Goal: Navigation & Orientation: Find specific page/section

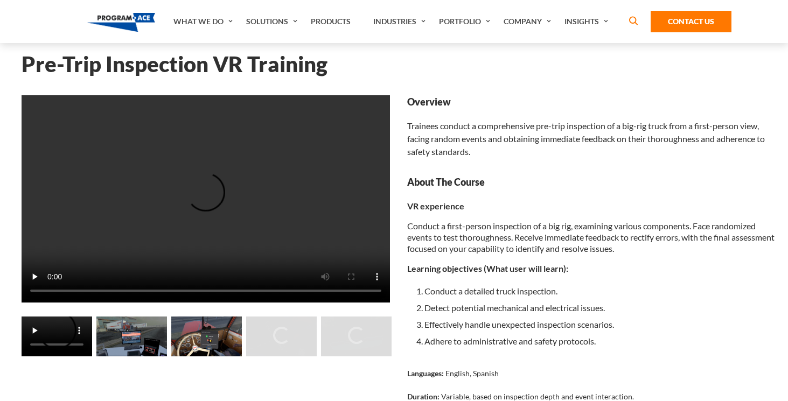
scroll to position [95, 0]
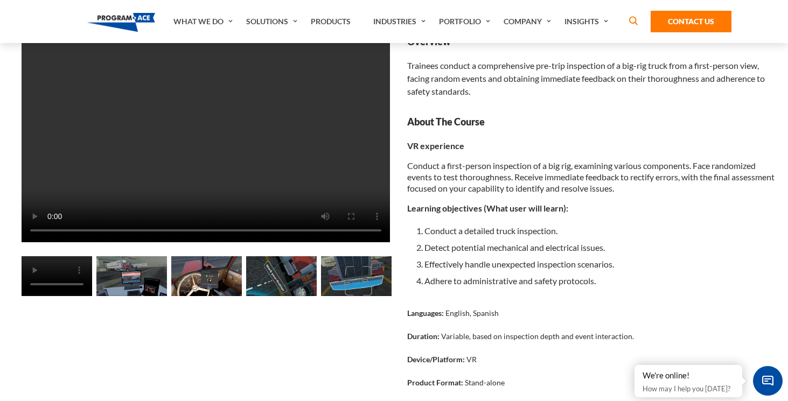
click at [125, 278] on img at bounding box center [131, 276] width 71 height 40
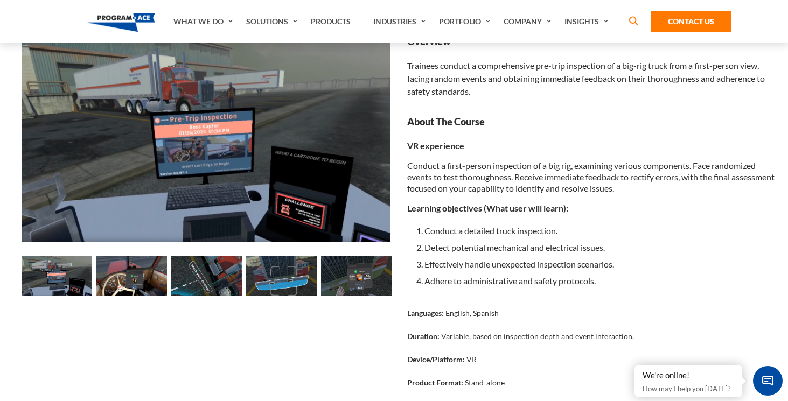
click at [162, 277] on img at bounding box center [131, 276] width 71 height 40
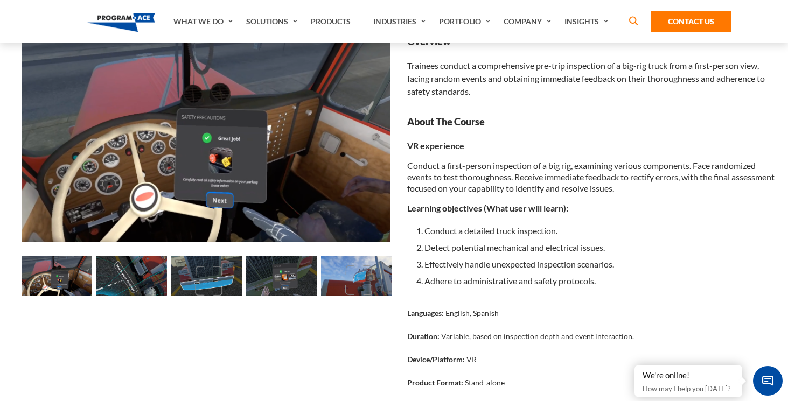
click at [192, 280] on img at bounding box center [206, 276] width 71 height 40
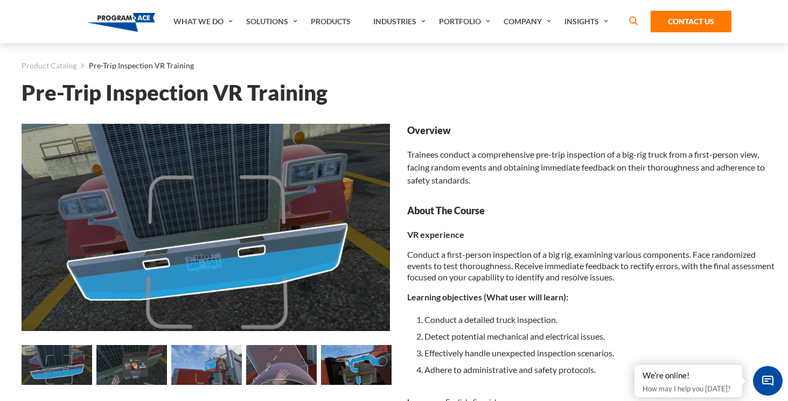
scroll to position [0, 0]
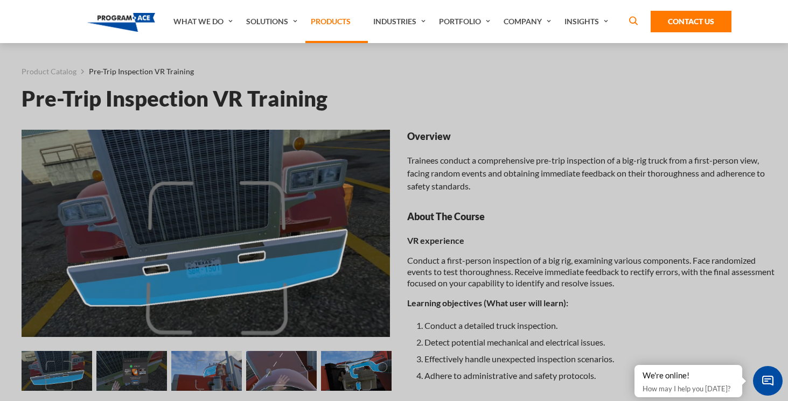
click at [326, 20] on link "Products" at bounding box center [336, 21] width 62 height 43
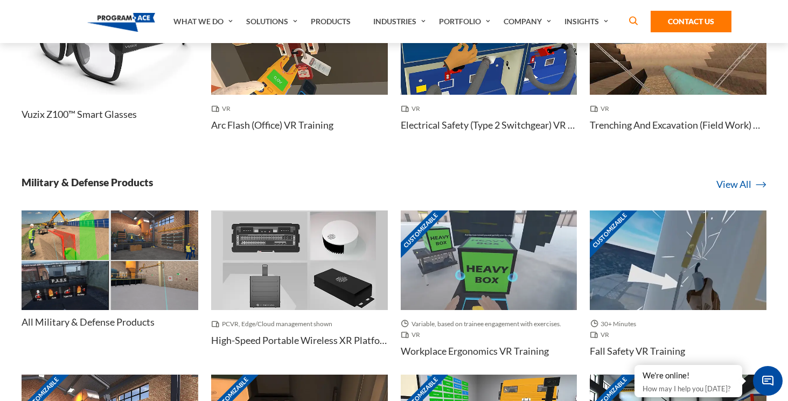
scroll to position [3134, 0]
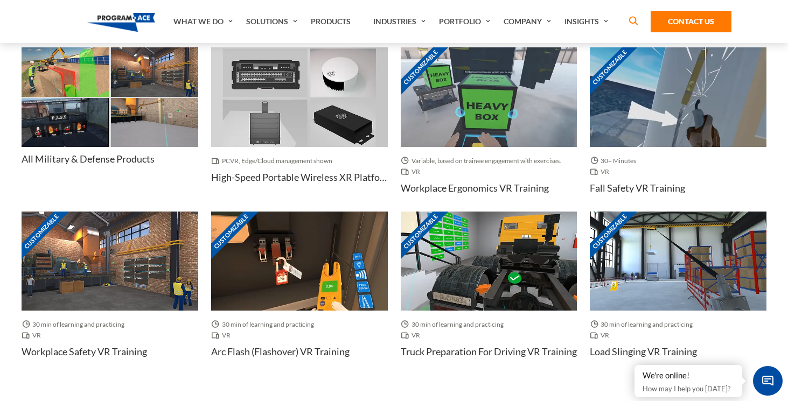
click at [109, 157] on h4 "All Military & Defense Products" at bounding box center [88, 158] width 133 height 13
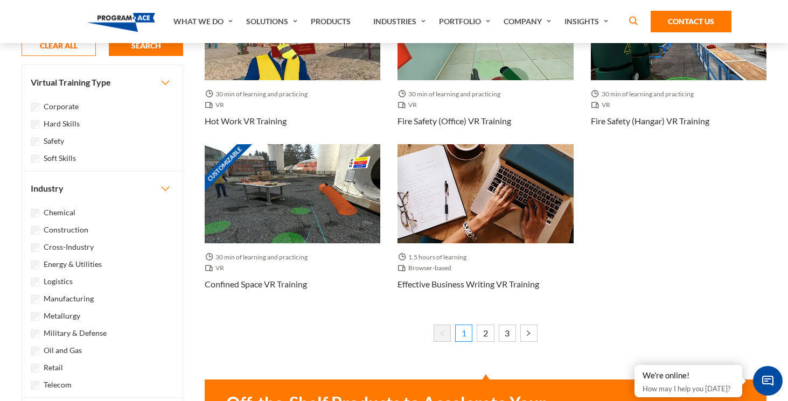
scroll to position [1046, 0]
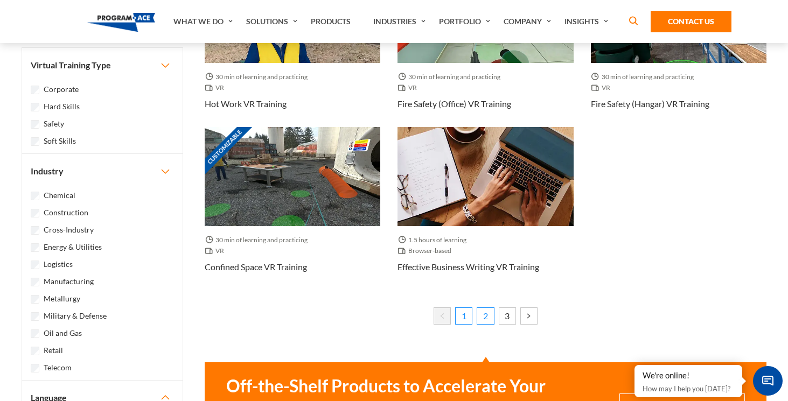
click at [485, 318] on link "2" at bounding box center [485, 316] width 17 height 17
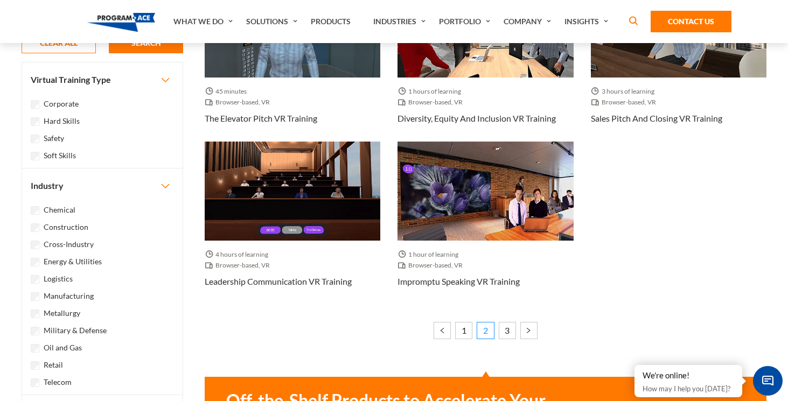
scroll to position [1041, 0]
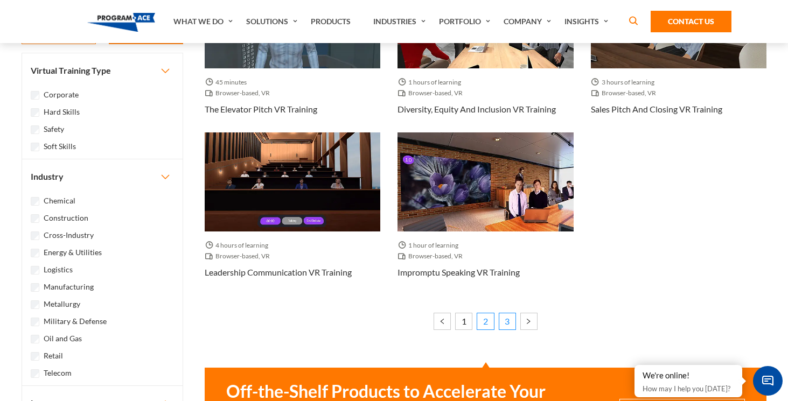
click at [509, 317] on link "3" at bounding box center [507, 321] width 17 height 17
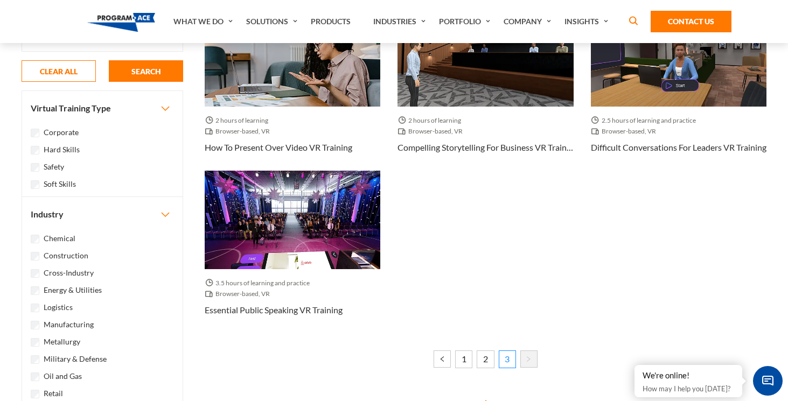
scroll to position [311, 0]
